Goal: Task Accomplishment & Management: Manage account settings

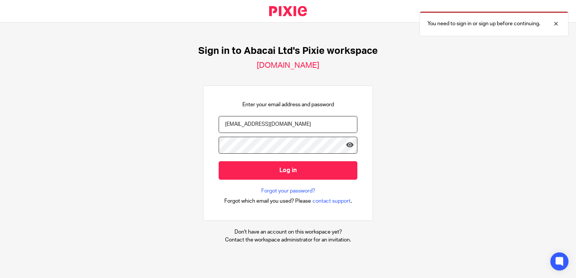
type input "[EMAIL_ADDRESS][DOMAIN_NAME]"
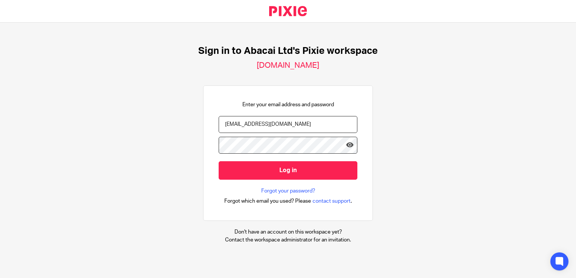
click at [219, 161] on input "Log in" at bounding box center [288, 170] width 139 height 18
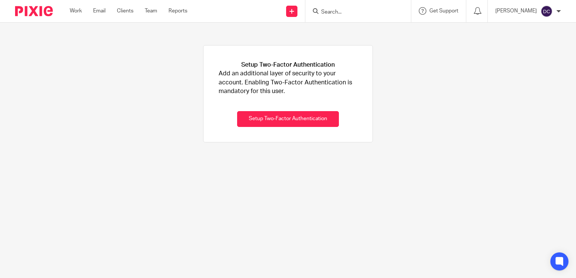
click at [313, 167] on main "Setup Two-Factor Authentication Add an additional layer of security to your acc…" at bounding box center [288, 139] width 576 height 278
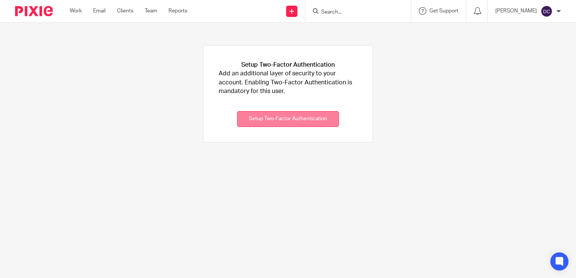
click at [296, 114] on button "Setup Two-Factor Authentication" at bounding box center [288, 119] width 102 height 16
